Goal: Find contact information: Find contact information

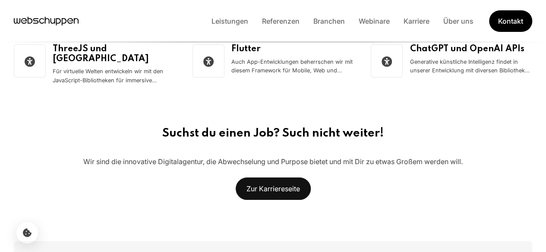
scroll to position [1510, 0]
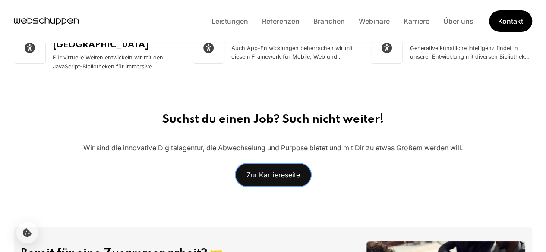
click at [272, 164] on link "Zur Karriereseite" at bounding box center [273, 175] width 75 height 22
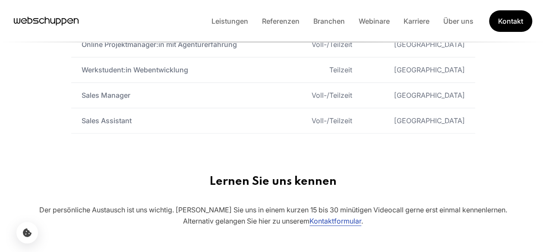
scroll to position [518, 0]
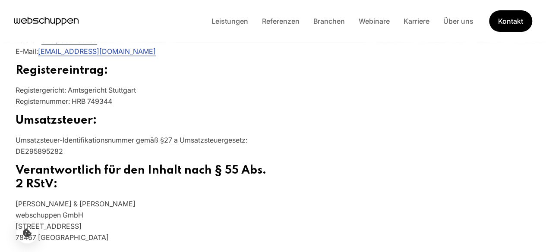
scroll to position [388, 0]
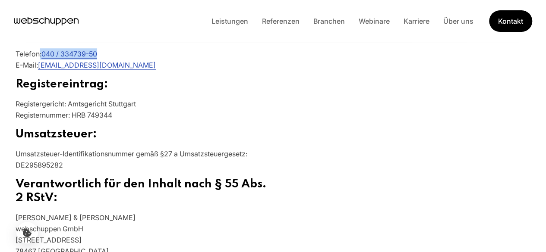
drag, startPoint x: 40, startPoint y: 103, endPoint x: 127, endPoint y: 107, distance: 87.2
click at [127, 78] on p "Telefon: 040 / 334739-50 E-Mail: [EMAIL_ADDRESS][DOMAIN_NAME]" at bounding box center [145, 62] width 258 height 29
copy p ": 040 / 334739-50"
